Goal: Find specific page/section

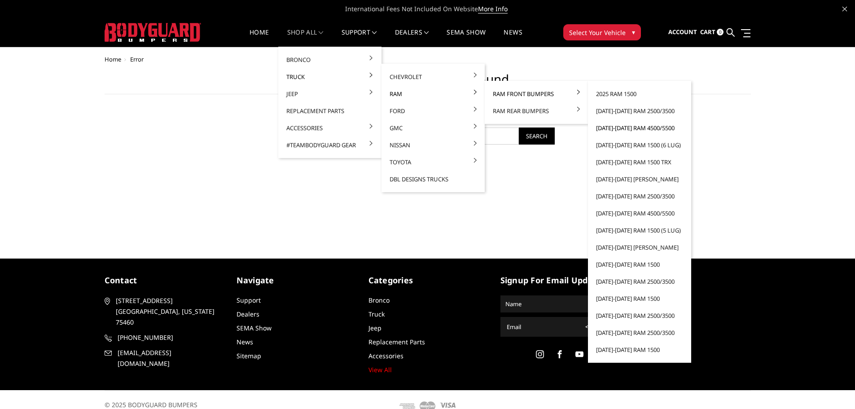
click at [615, 129] on link "[DATE]-[DATE] Ram 4500/5500" at bounding box center [640, 127] width 96 height 17
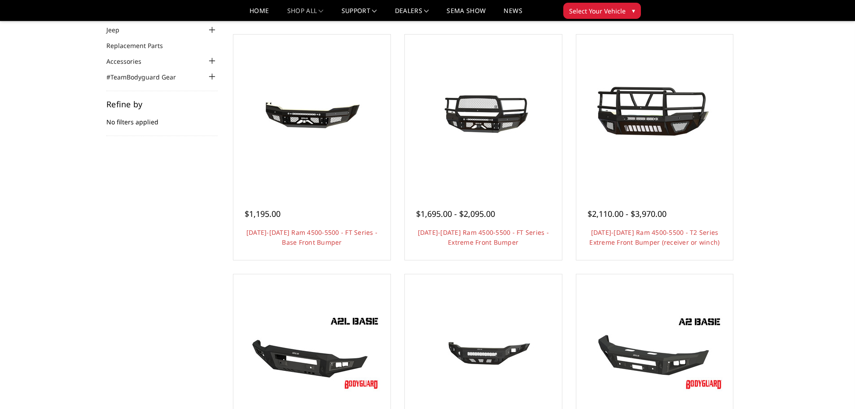
scroll to position [56, 0]
